Goal: Transaction & Acquisition: Purchase product/service

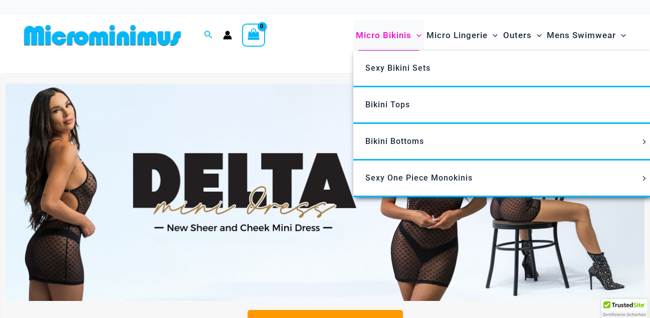
click at [414, 38] on span "Menu Toggle" at bounding box center [417, 35] width 10 height 10
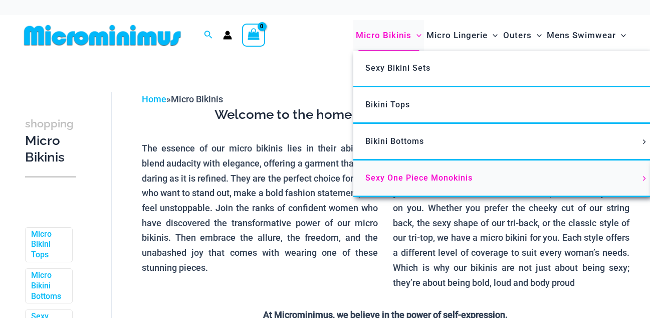
click at [413, 178] on span "Sexy One Piece Monokinis" at bounding box center [418, 178] width 107 height 10
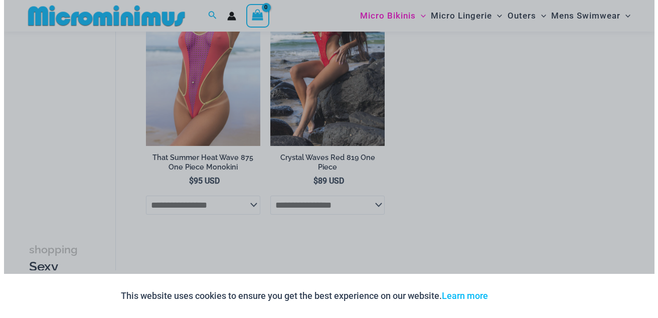
scroll to position [1221, 0]
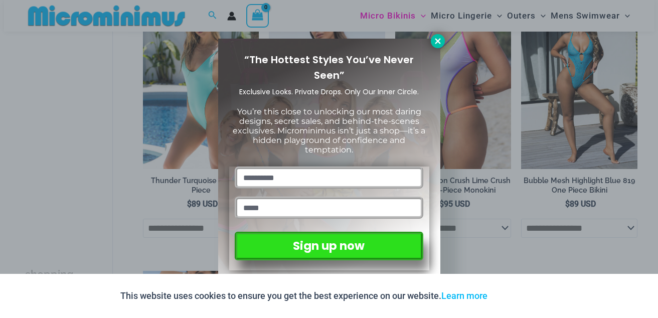
click at [438, 43] on icon at bounding box center [437, 41] width 9 height 9
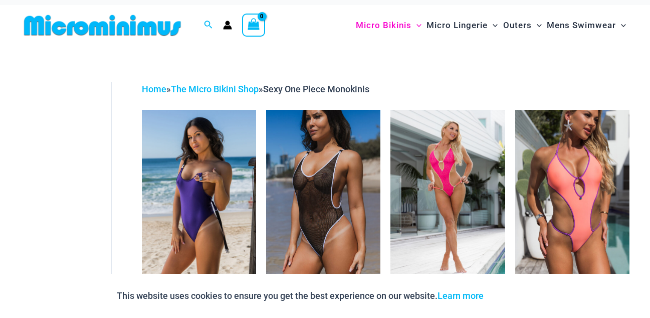
scroll to position [8, 0]
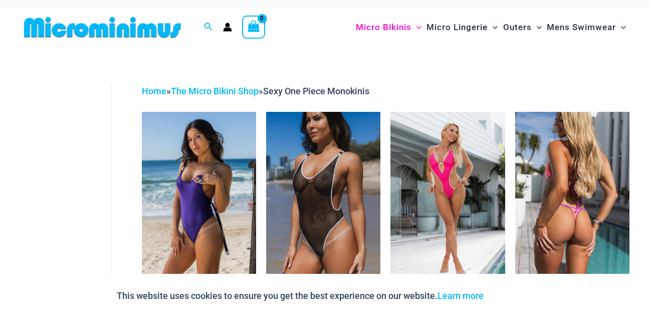
click at [581, 197] on img at bounding box center [572, 198] width 114 height 172
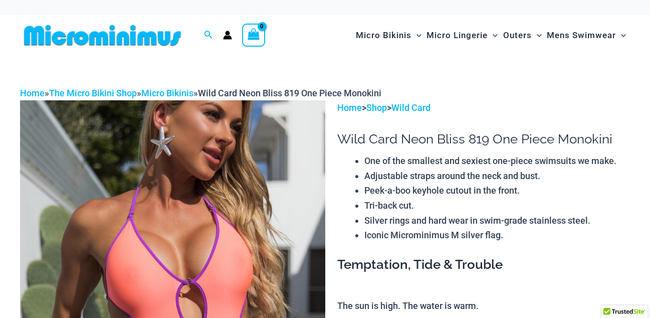
scroll to position [214, 0]
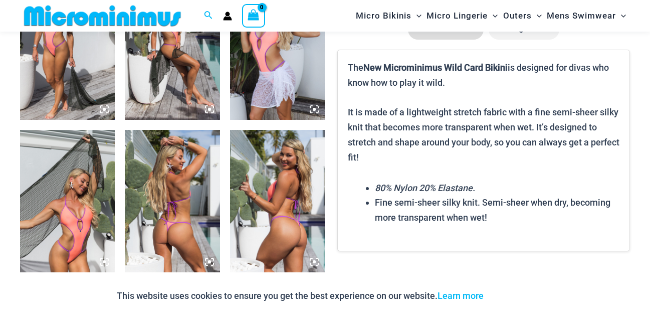
click at [313, 261] on icon at bounding box center [314, 261] width 9 height 9
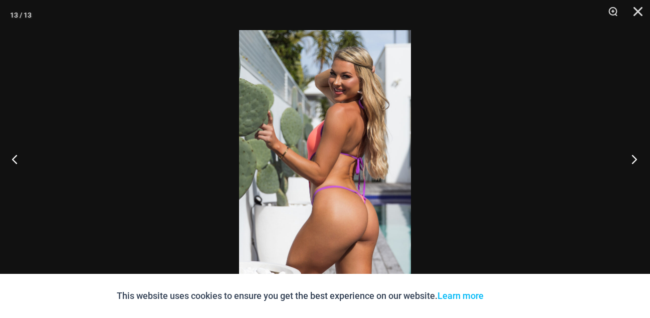
click at [637, 155] on button "Next" at bounding box center [632, 159] width 38 height 50
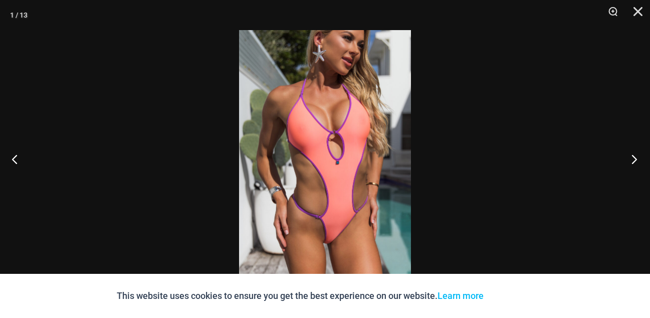
click at [637, 155] on button "Next" at bounding box center [632, 159] width 38 height 50
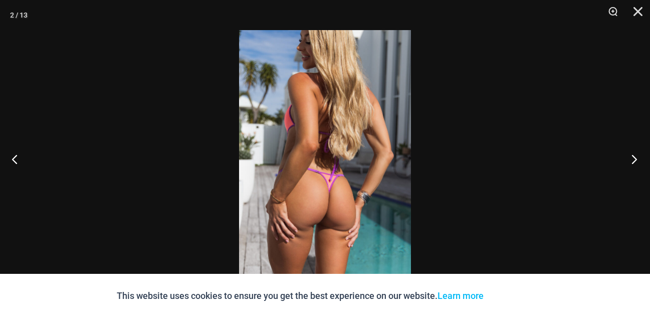
click at [637, 155] on button "Next" at bounding box center [632, 159] width 38 height 50
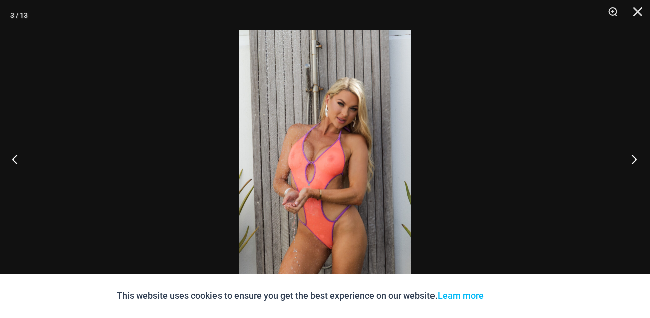
click at [637, 155] on button "Next" at bounding box center [632, 159] width 38 height 50
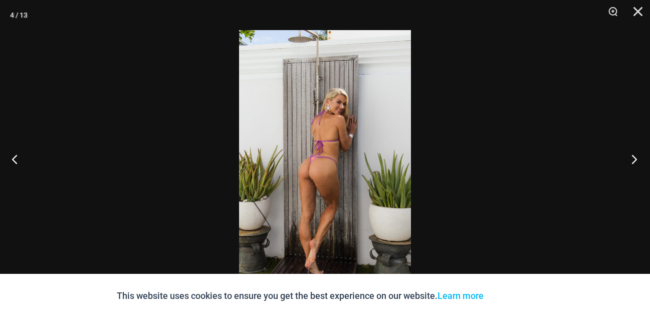
click at [637, 155] on button "Next" at bounding box center [632, 159] width 38 height 50
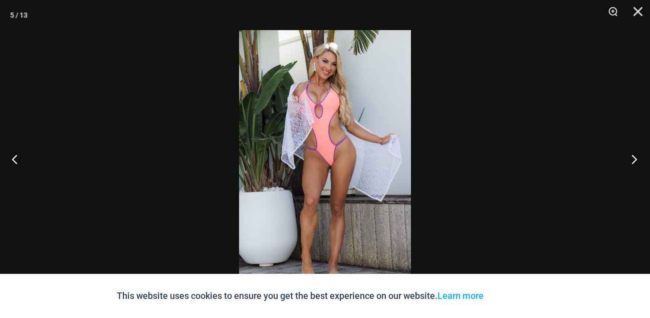
click at [637, 155] on button "Next" at bounding box center [632, 159] width 38 height 50
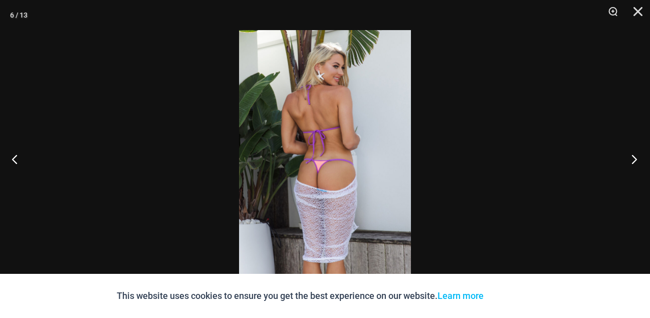
click at [637, 155] on button "Next" at bounding box center [632, 159] width 38 height 50
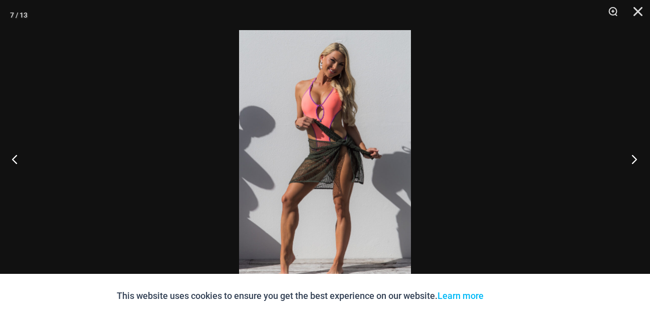
click at [637, 155] on button "Next" at bounding box center [632, 159] width 38 height 50
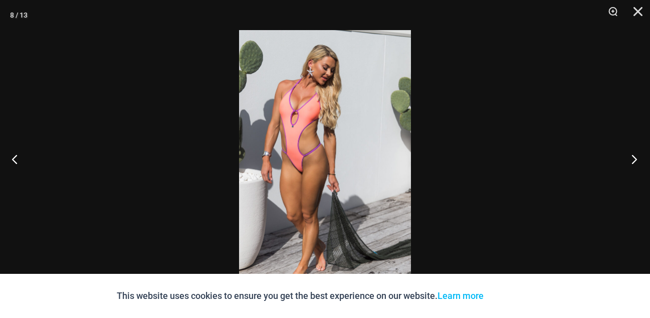
click at [637, 155] on button "Next" at bounding box center [632, 159] width 38 height 50
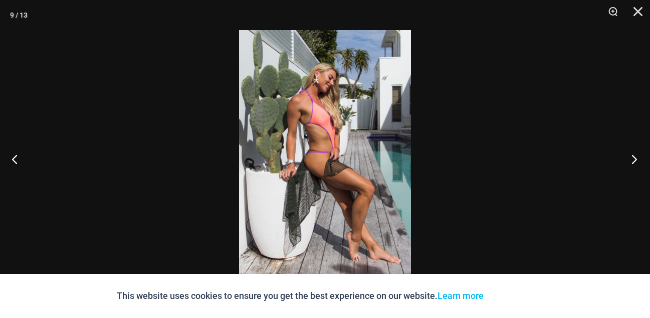
click at [637, 155] on button "Next" at bounding box center [632, 159] width 38 height 50
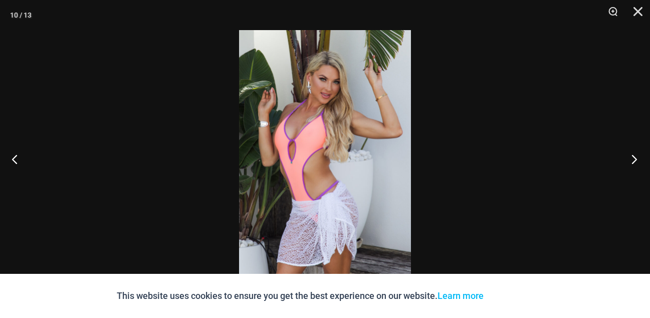
click at [637, 155] on button "Next" at bounding box center [632, 159] width 38 height 50
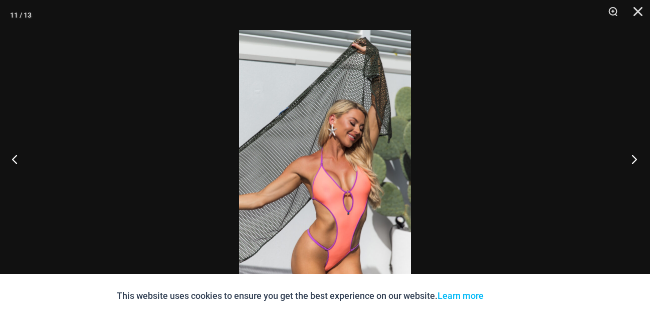
click at [637, 155] on button "Next" at bounding box center [632, 159] width 38 height 50
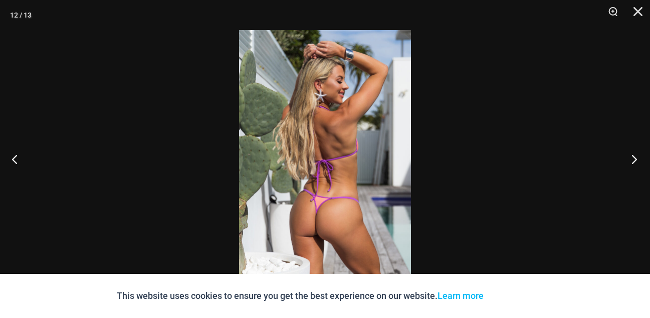
click at [637, 155] on button "Next" at bounding box center [632, 159] width 38 height 50
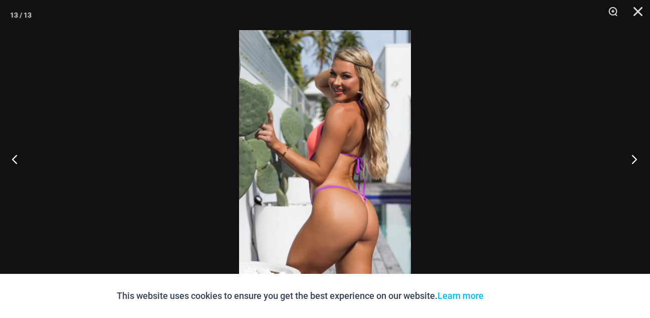
click at [637, 155] on button "Next" at bounding box center [632, 159] width 38 height 50
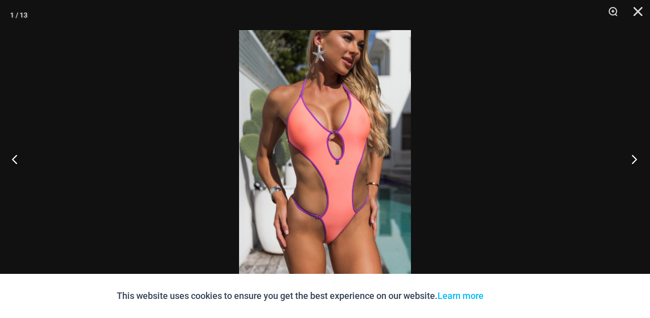
click at [637, 155] on button "Next" at bounding box center [632, 159] width 38 height 50
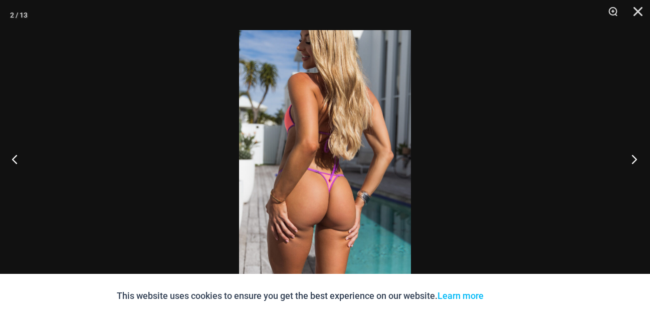
click at [637, 155] on button "Next" at bounding box center [632, 159] width 38 height 50
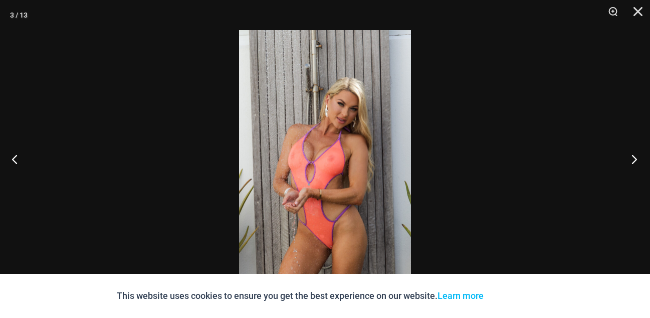
click at [637, 155] on button "Next" at bounding box center [632, 159] width 38 height 50
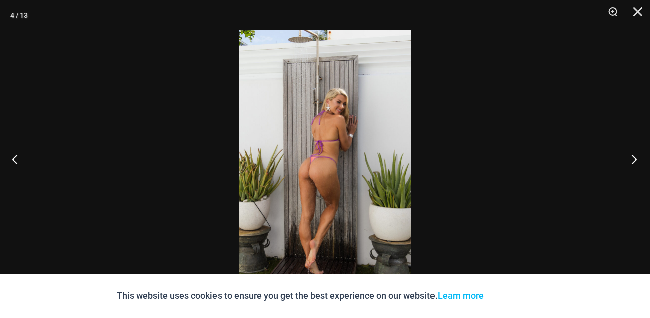
click at [637, 155] on button "Next" at bounding box center [632, 159] width 38 height 50
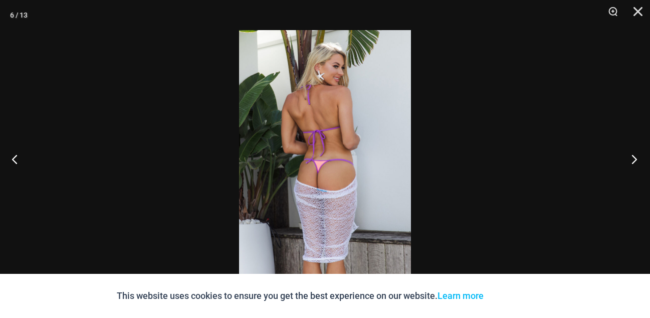
click at [637, 155] on button "Next" at bounding box center [632, 159] width 38 height 50
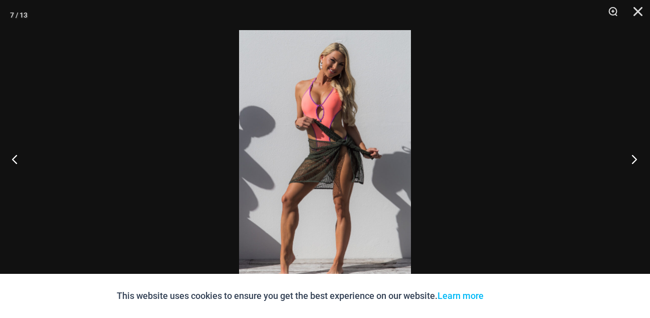
click at [637, 155] on button "Next" at bounding box center [632, 159] width 38 height 50
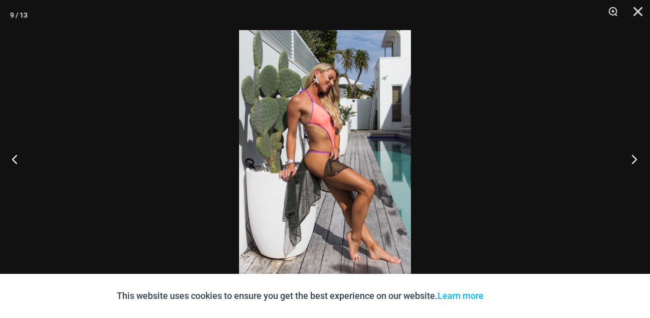
click at [637, 155] on button "Next" at bounding box center [632, 159] width 38 height 50
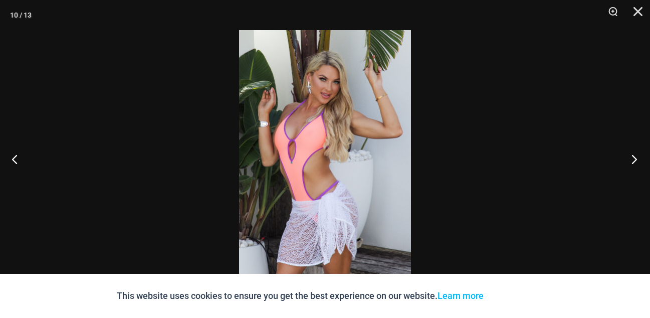
click at [637, 155] on button "Next" at bounding box center [632, 159] width 38 height 50
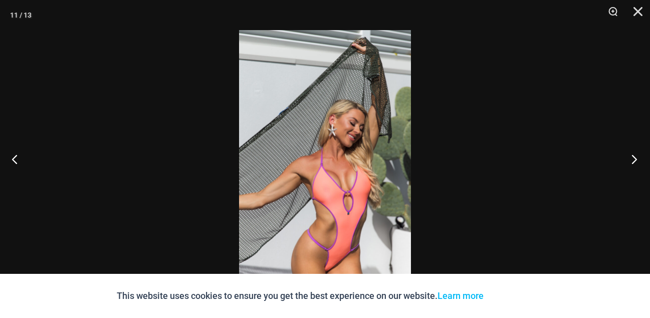
click at [637, 155] on button "Next" at bounding box center [632, 159] width 38 height 50
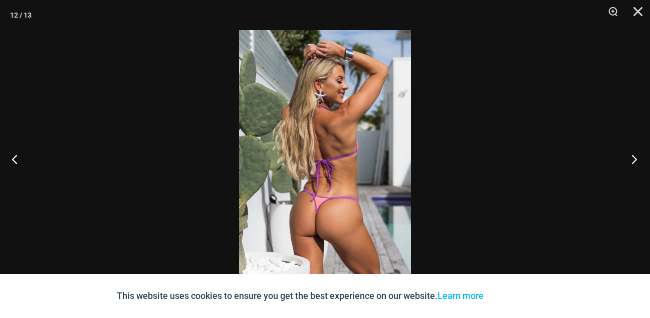
click at [637, 155] on button "Next" at bounding box center [632, 159] width 38 height 50
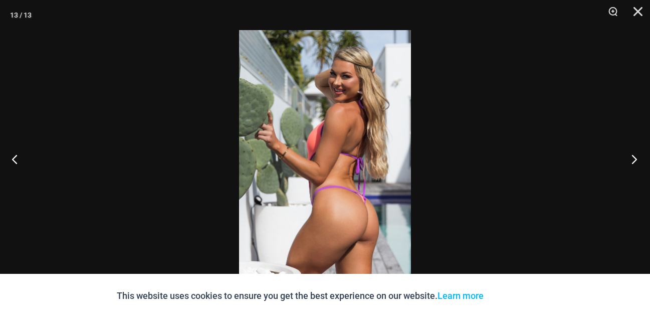
click at [637, 155] on button "Next" at bounding box center [632, 159] width 38 height 50
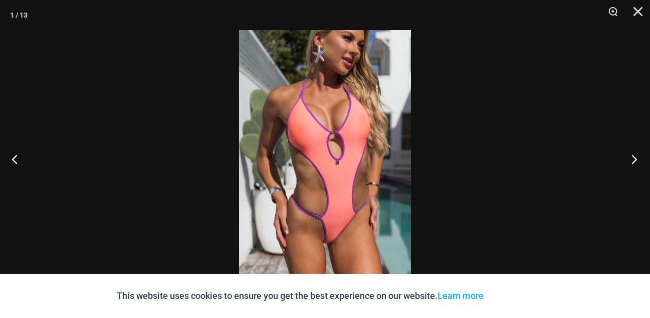
click at [637, 155] on button "Next" at bounding box center [632, 159] width 38 height 50
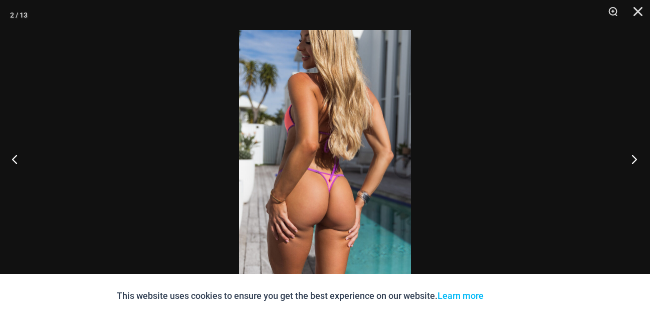
click at [637, 155] on button "Next" at bounding box center [632, 159] width 38 height 50
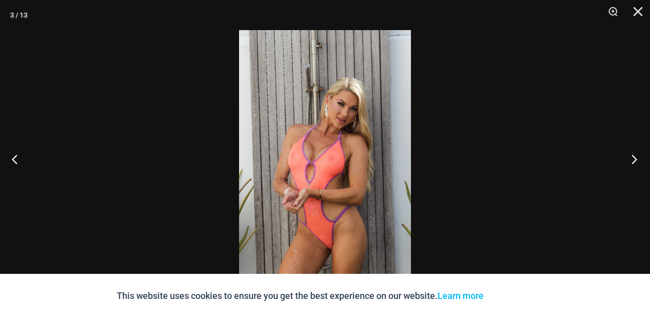
click at [637, 155] on button "Next" at bounding box center [632, 159] width 38 height 50
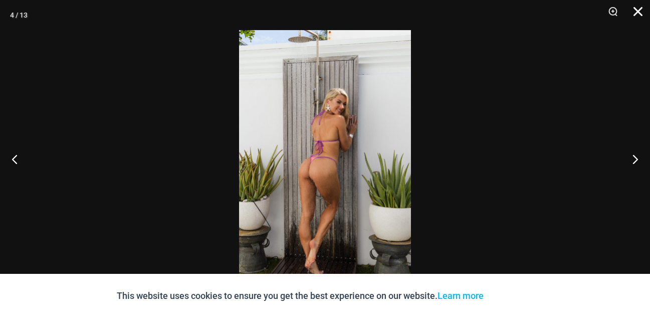
click at [637, 17] on button "Close" at bounding box center [634, 15] width 25 height 30
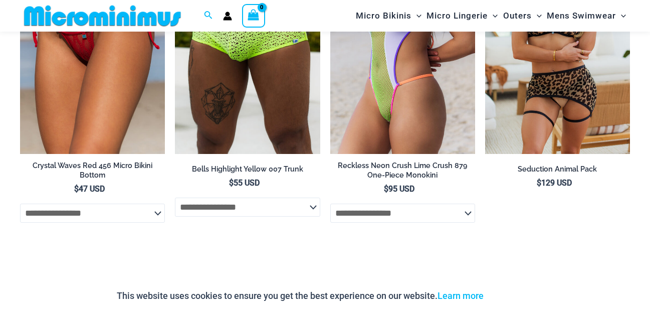
scroll to position [3291, 0]
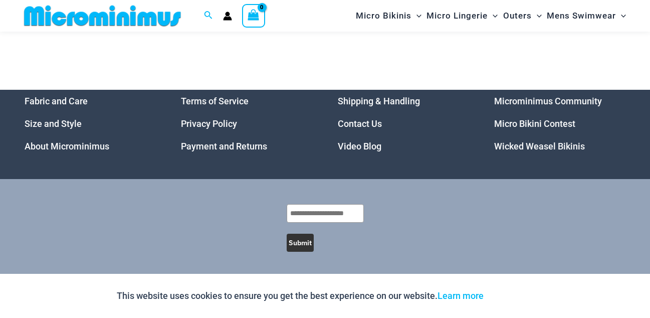
click at [524, 142] on link "Wicked Weasel Bikinis" at bounding box center [539, 146] width 91 height 11
